Goal: Information Seeking & Learning: Learn about a topic

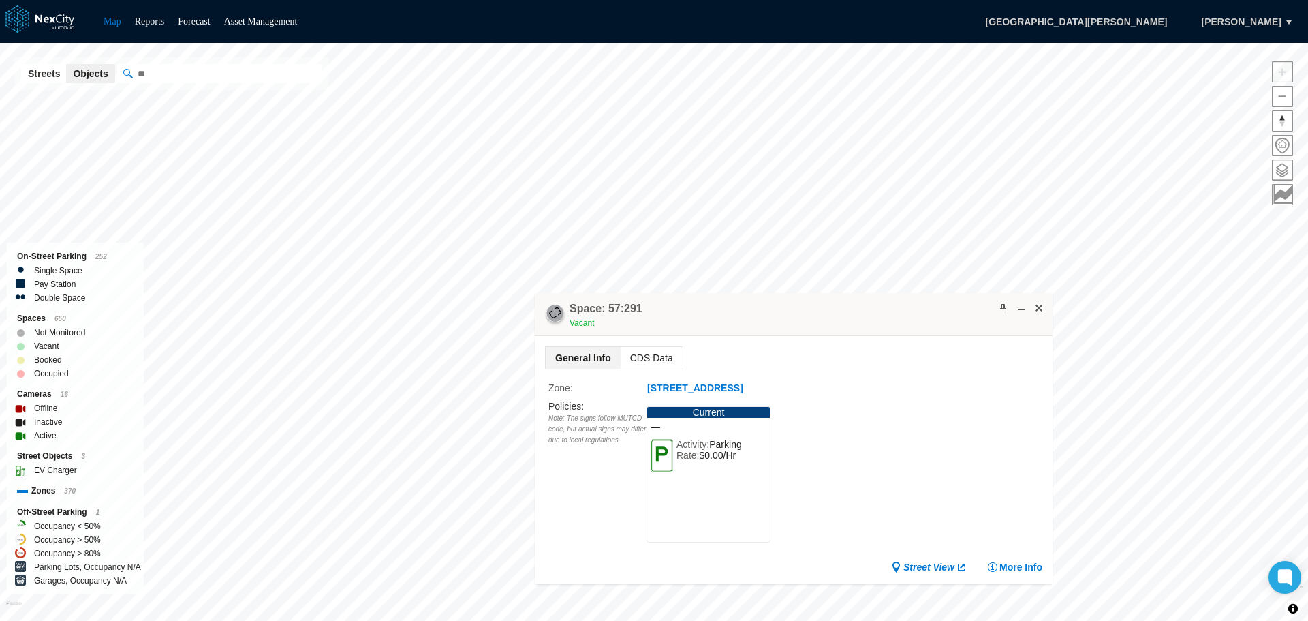
click at [662, 357] on span "CDS Data" at bounding box center [652, 358] width 62 height 22
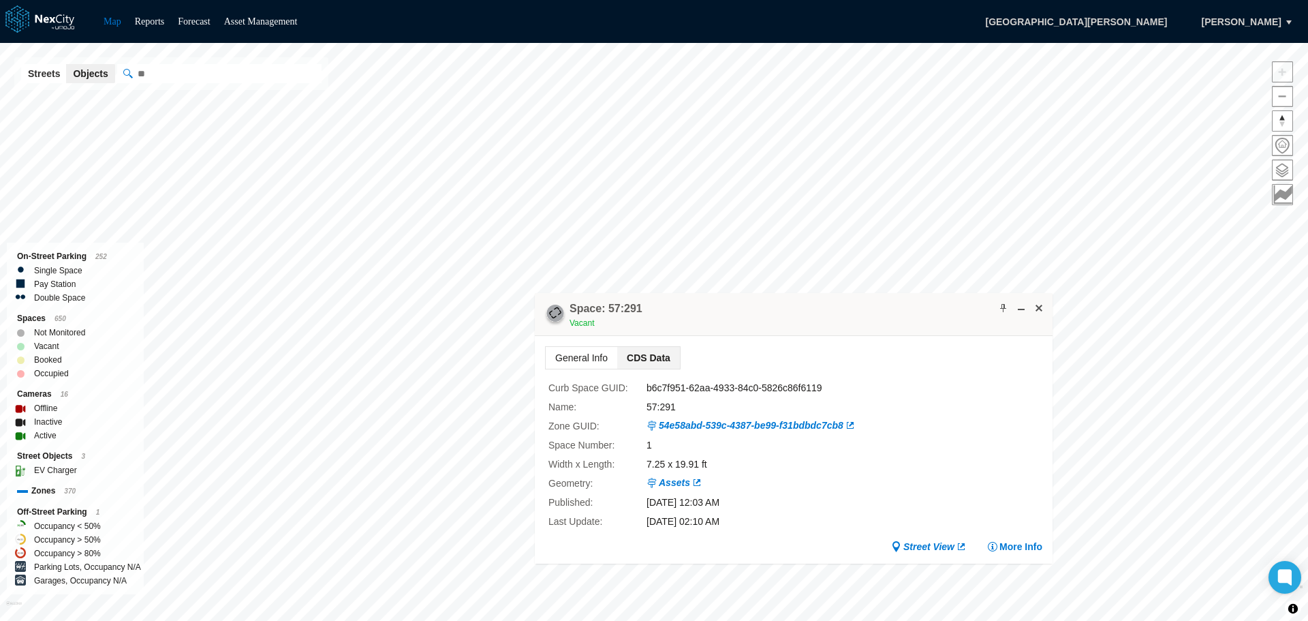
click at [590, 357] on span "General Info" at bounding box center [582, 358] width 72 height 22
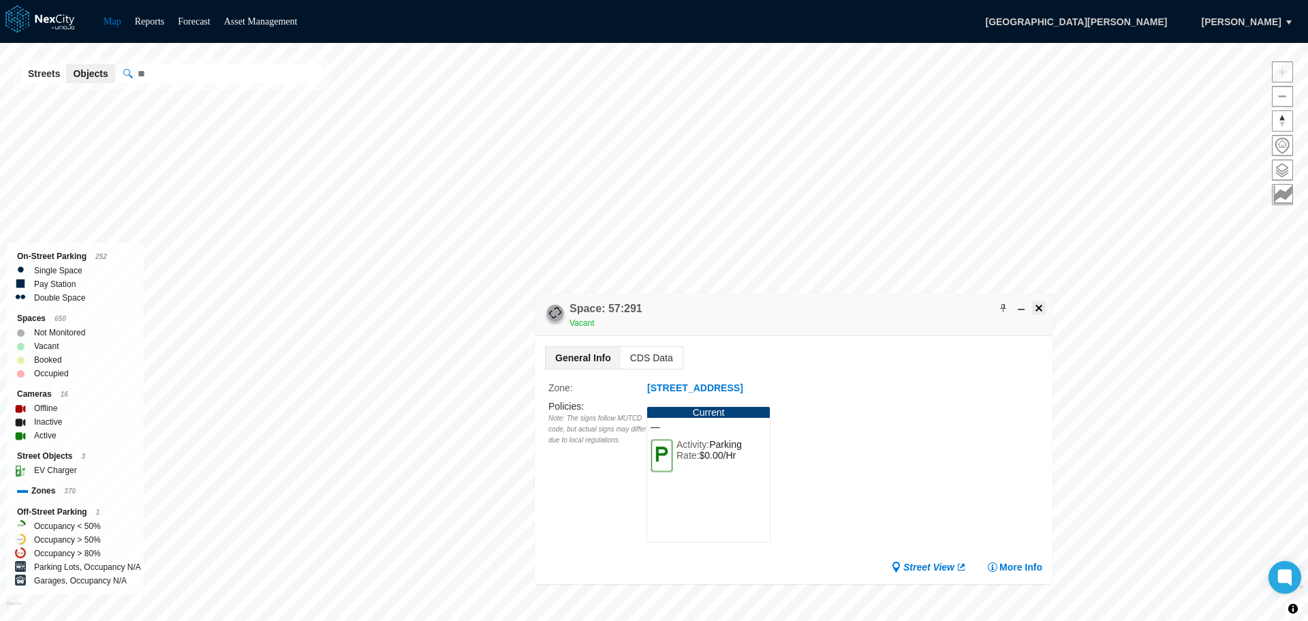
click at [1038, 309] on span at bounding box center [1039, 308] width 11 height 11
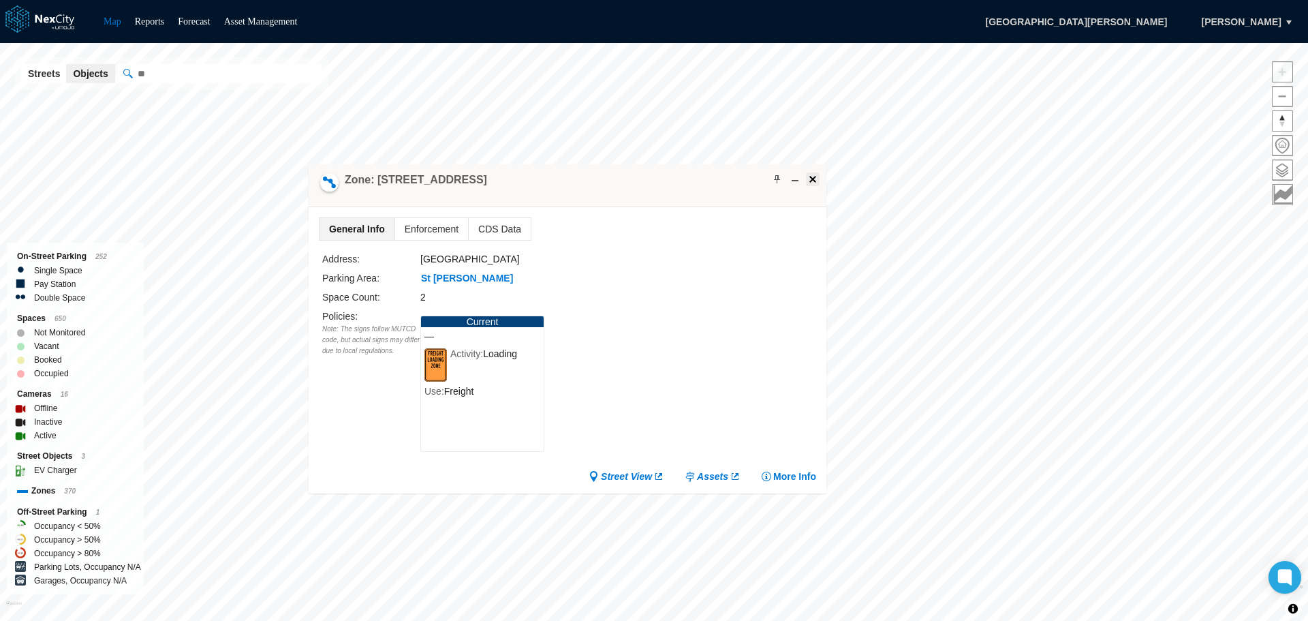
click at [816, 183] on span at bounding box center [812, 179] width 11 height 11
